Goal: Find contact information: Find contact information

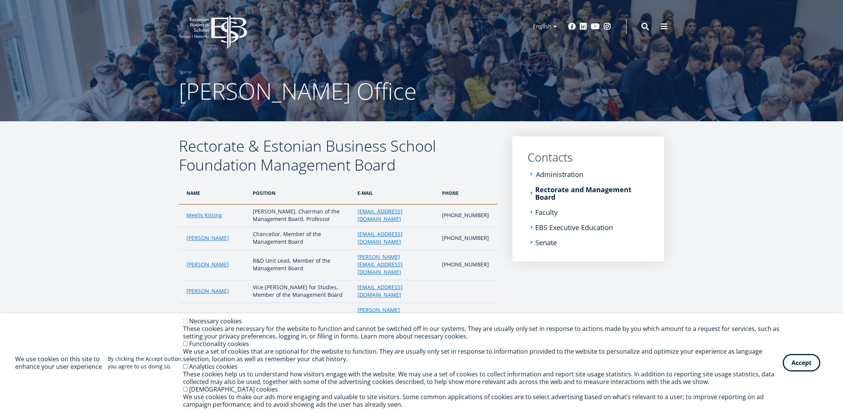
click at [555, 175] on link "Administration" at bounding box center [559, 174] width 47 height 8
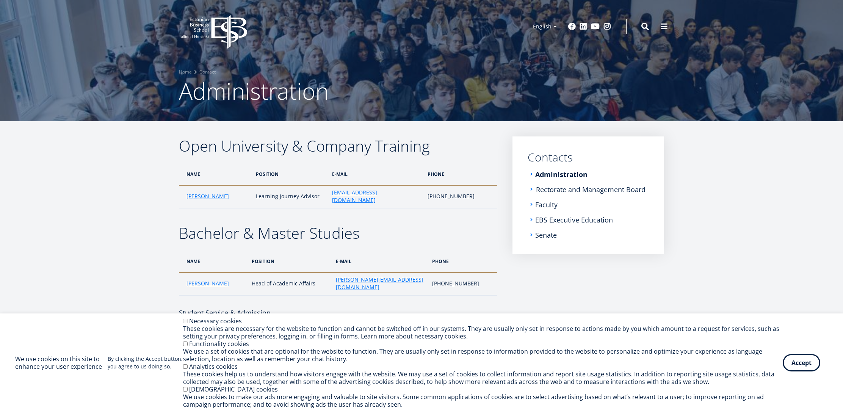
click at [555, 187] on link "Rectorate and Management Board" at bounding box center [590, 190] width 109 height 8
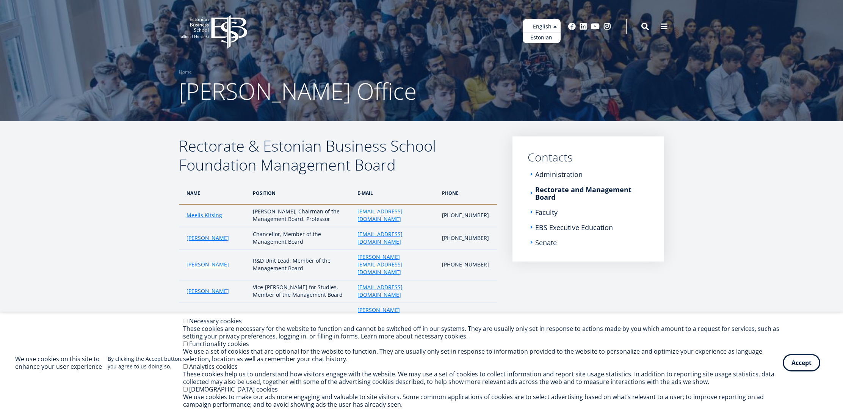
click at [544, 26] on ul "Estonian English" at bounding box center [541, 31] width 38 height 24
click at [544, 38] on link "Estonian" at bounding box center [541, 37] width 38 height 11
